Goal: Find specific page/section: Find specific page/section

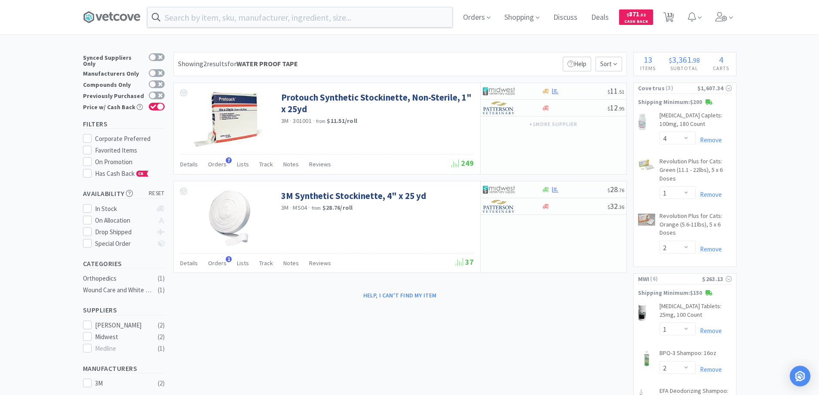
select select "4"
select select "1"
select select "2"
select select "1"
select select "2"
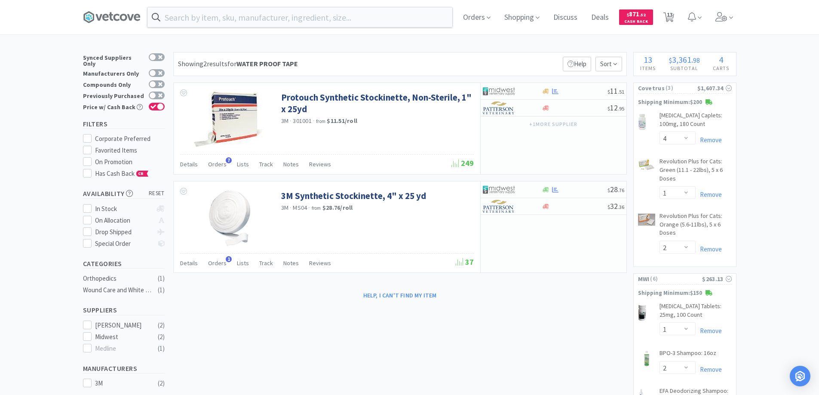
select select "4"
select select "2"
select select "1"
select select "5"
select select "4"
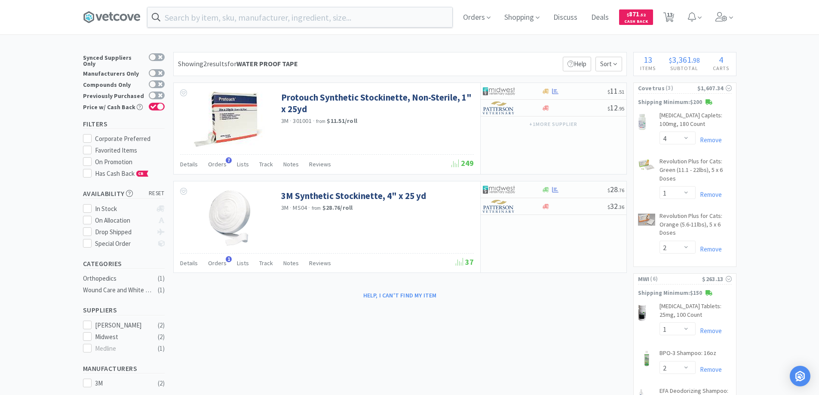
select select "1"
